Goal: Task Accomplishment & Management: Manage account settings

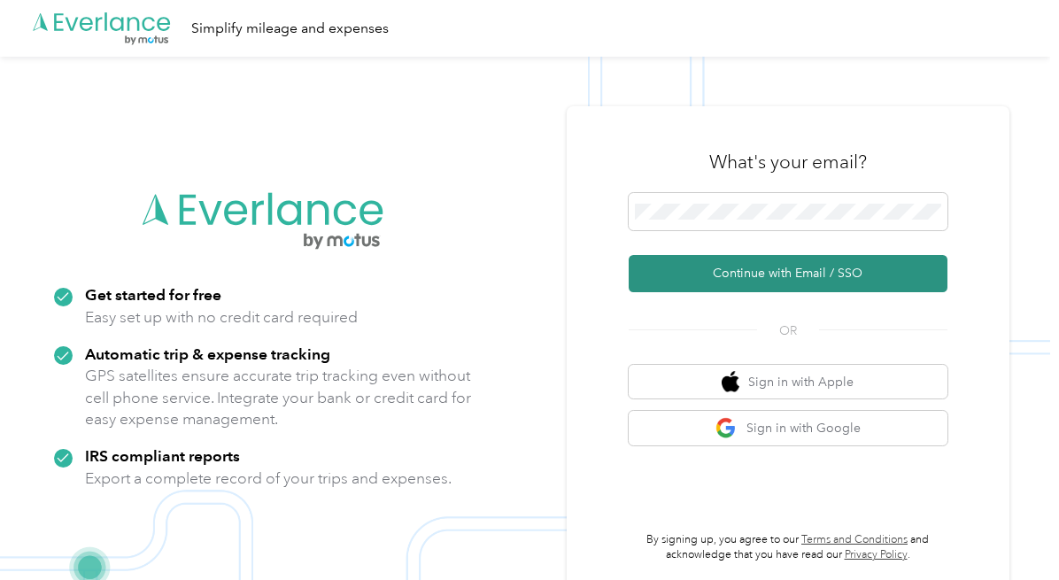
click at [778, 275] on button "Continue with Email / SSO" at bounding box center [788, 273] width 319 height 37
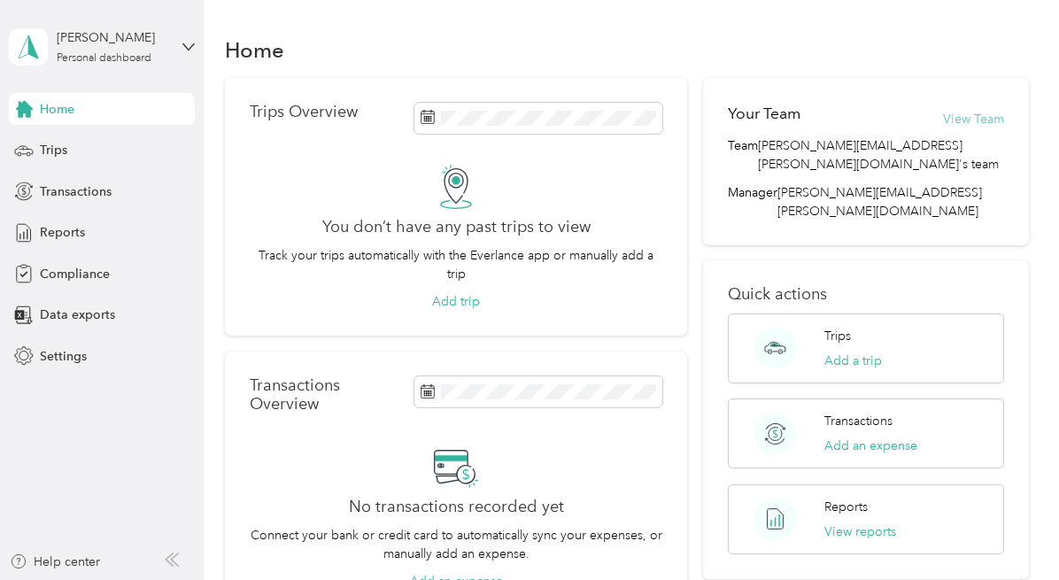
click at [985, 120] on button "View Team" at bounding box center [973, 119] width 61 height 19
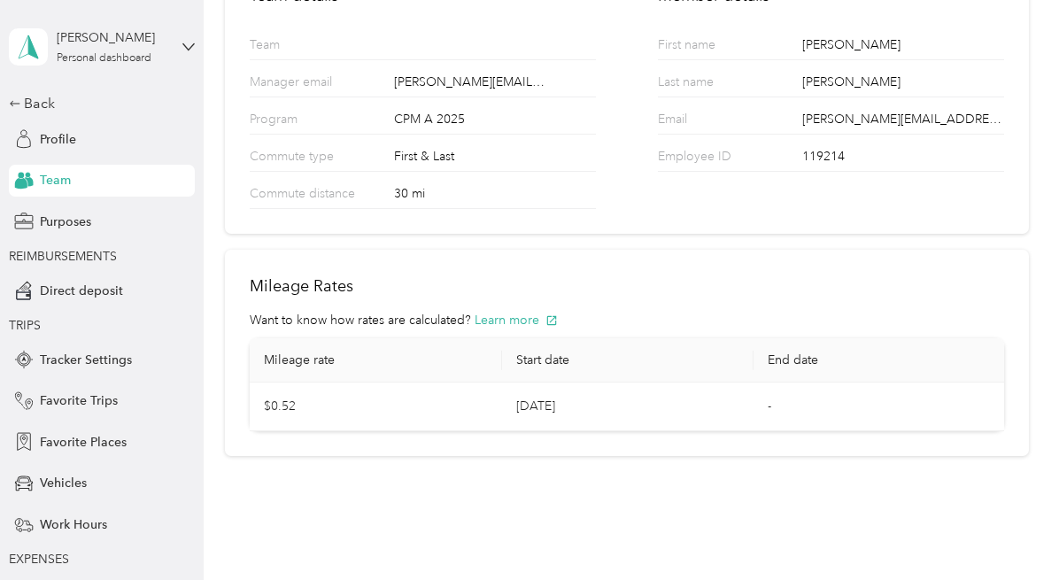
click at [63, 182] on span "Team" at bounding box center [55, 180] width 31 height 19
